Goal: Task Accomplishment & Management: Manage account settings

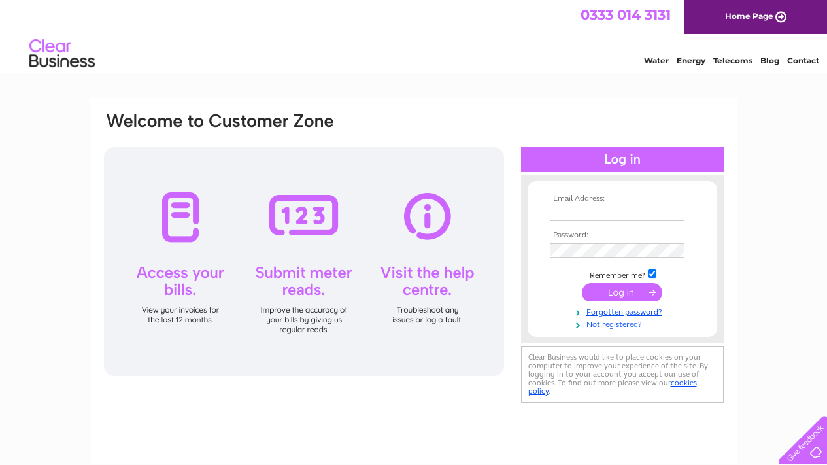
type input "[EMAIL_ADDRESS][DOMAIN_NAME]"
click at [631, 291] on input "submit" at bounding box center [622, 292] width 80 height 18
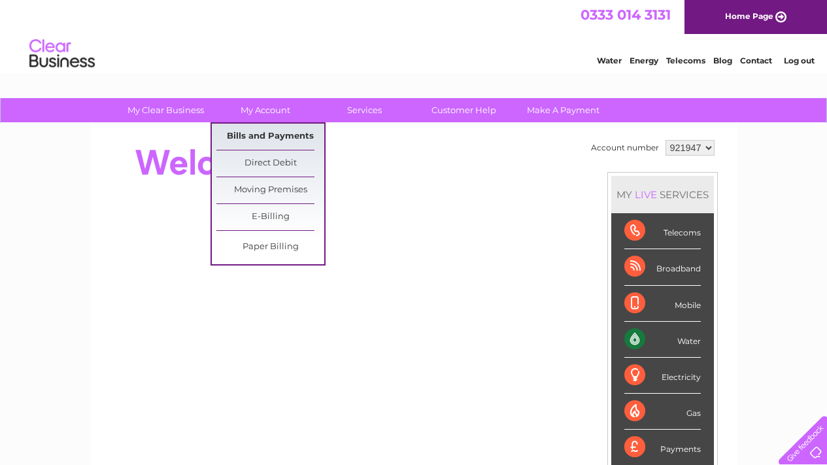
click at [261, 132] on link "Bills and Payments" at bounding box center [270, 137] width 108 height 26
click at [249, 136] on link "Bills and Payments" at bounding box center [270, 137] width 108 height 26
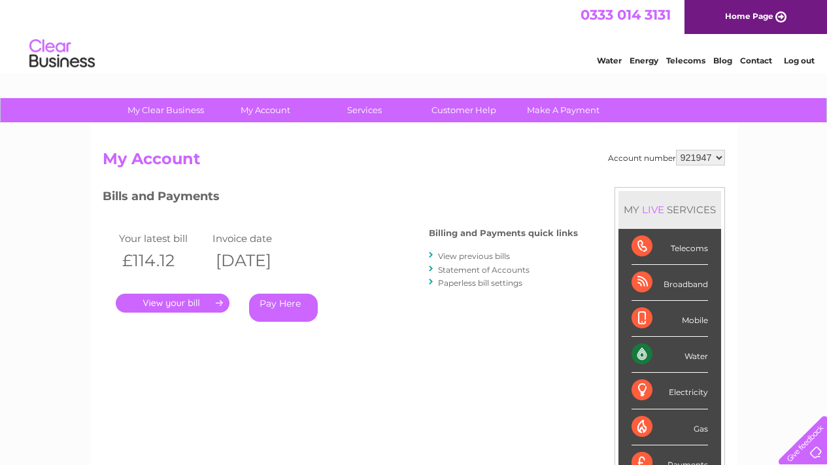
click at [184, 304] on link "." at bounding box center [173, 302] width 114 height 19
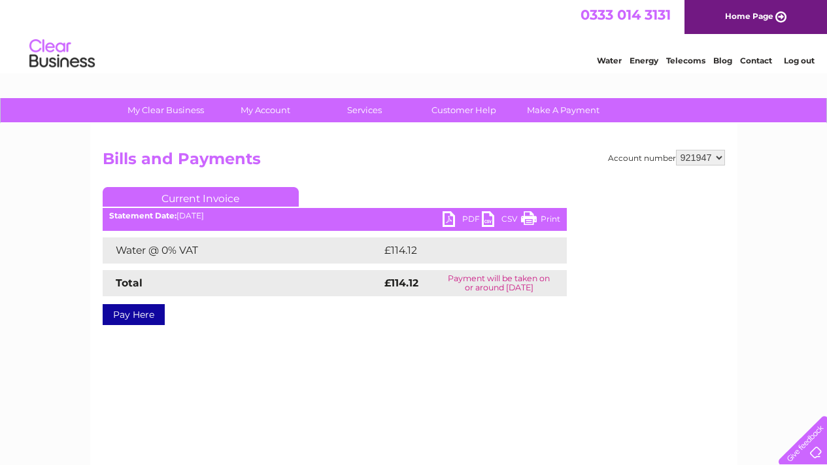
click at [454, 219] on link "PDF" at bounding box center [461, 220] width 39 height 19
